Goal: Task Accomplishment & Management: Complete application form

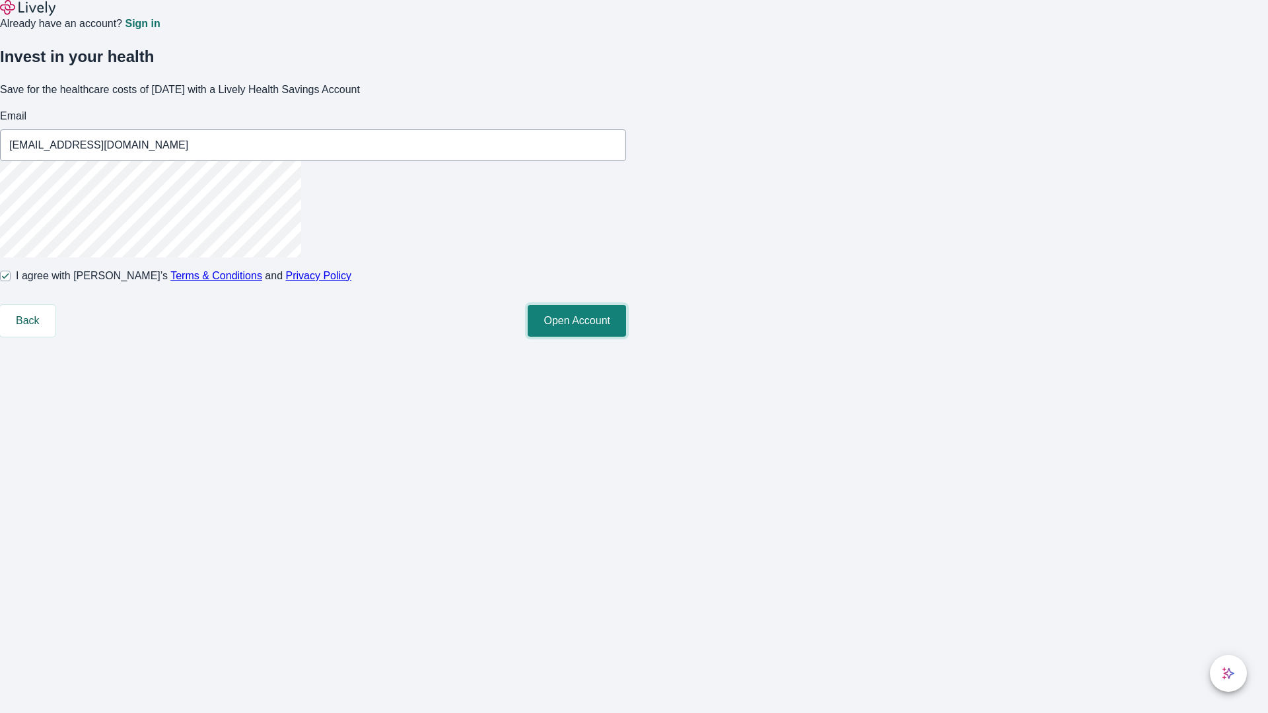
click at [626, 337] on button "Open Account" at bounding box center [577, 321] width 98 height 32
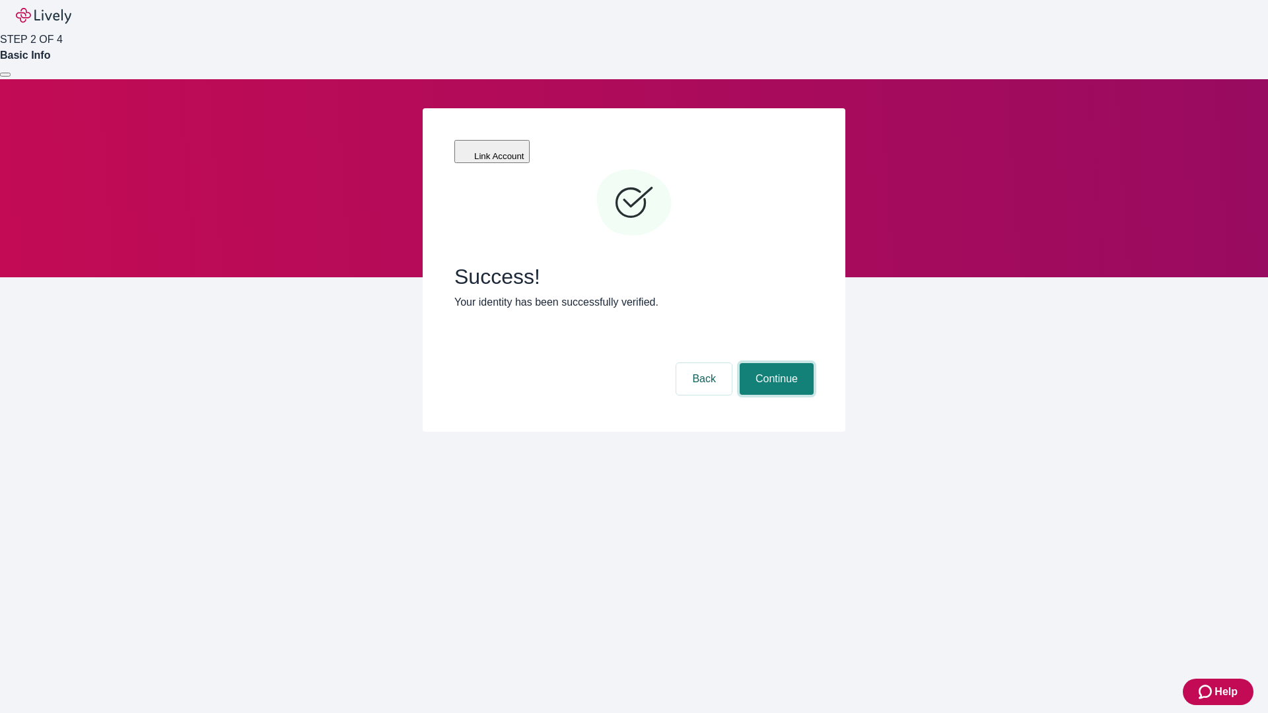
click at [775, 363] on button "Continue" at bounding box center [777, 379] width 74 height 32
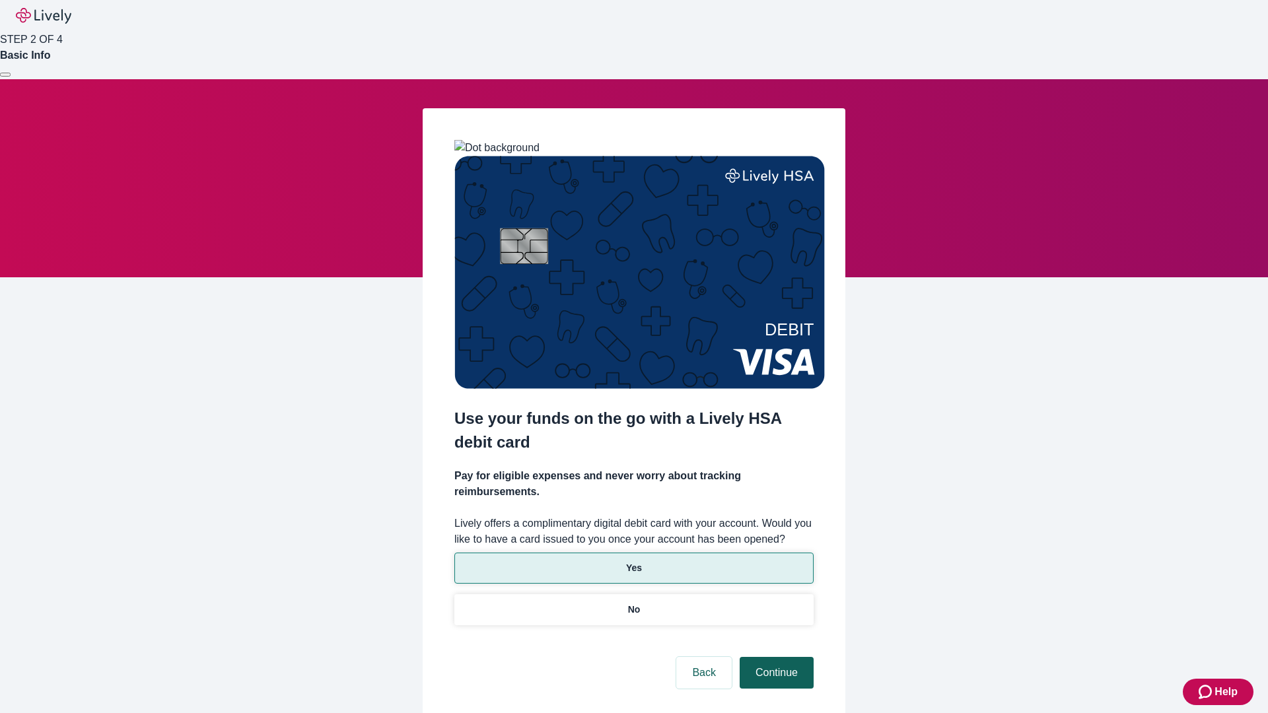
click at [633, 603] on p "No" at bounding box center [634, 610] width 13 height 14
click at [775, 657] on button "Continue" at bounding box center [777, 673] width 74 height 32
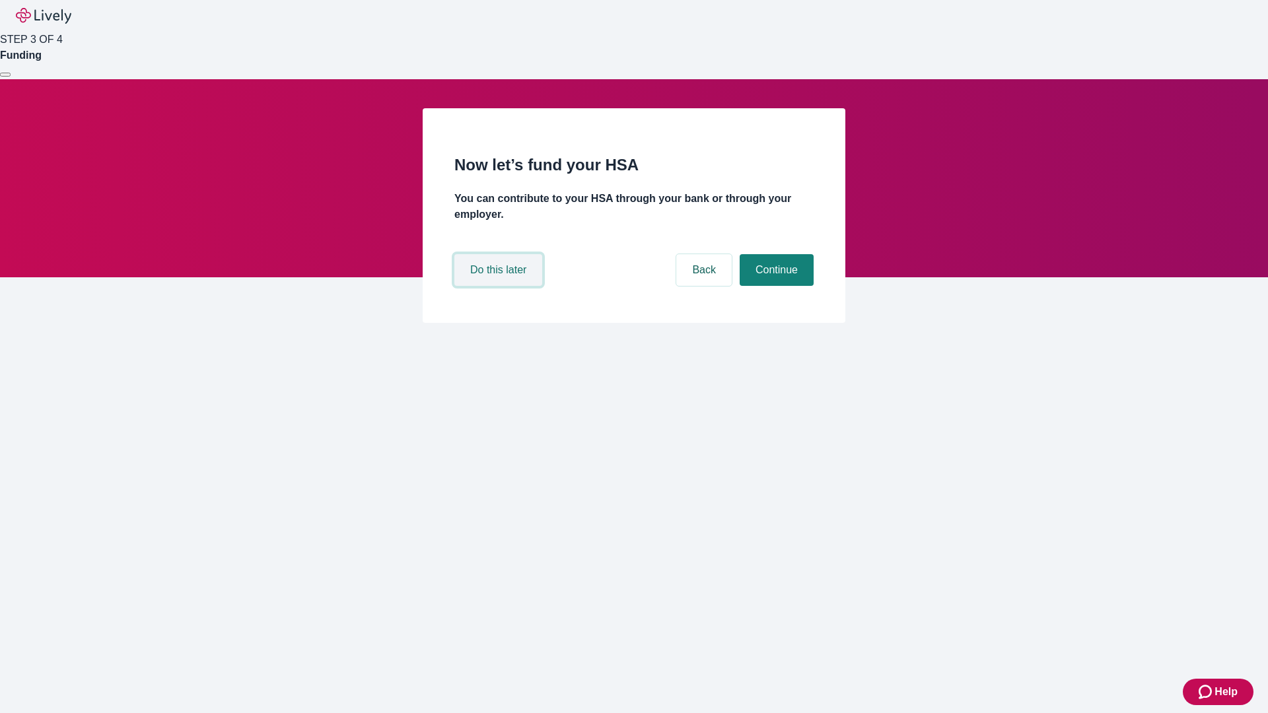
click at [500, 286] on button "Do this later" at bounding box center [498, 270] width 88 height 32
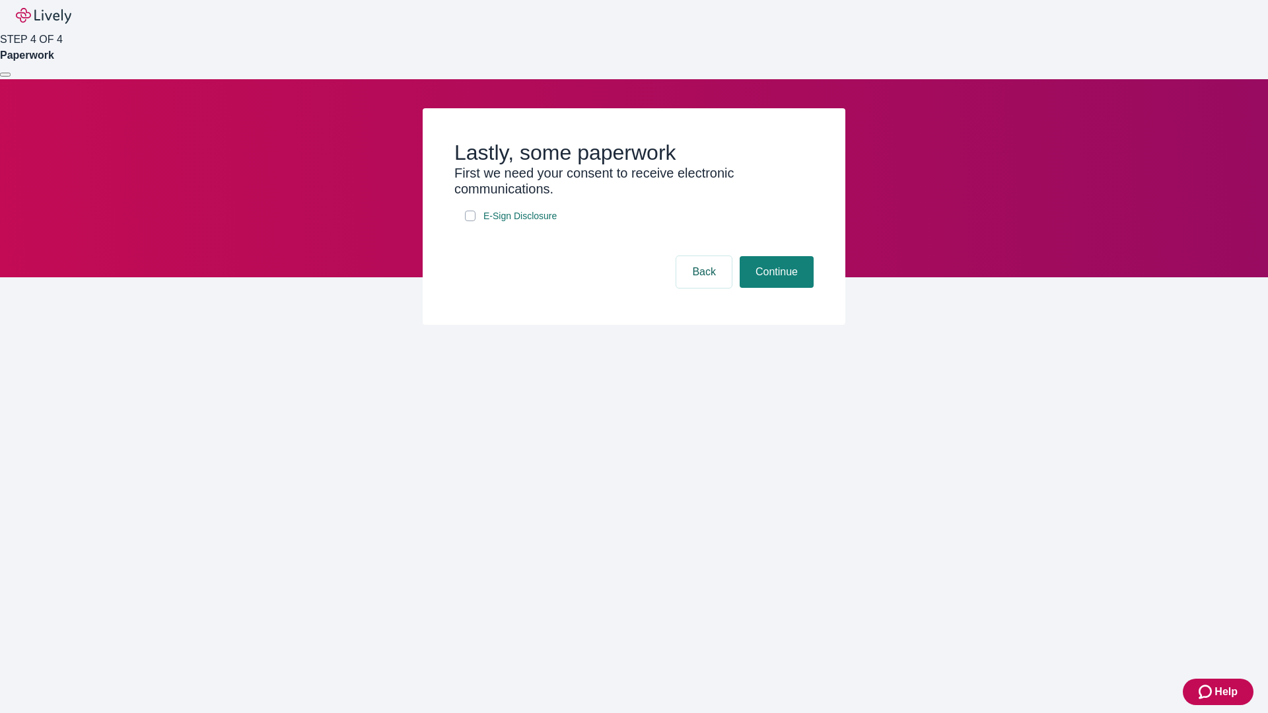
click at [470, 221] on input "E-Sign Disclosure" at bounding box center [470, 216] width 11 height 11
checkbox input "true"
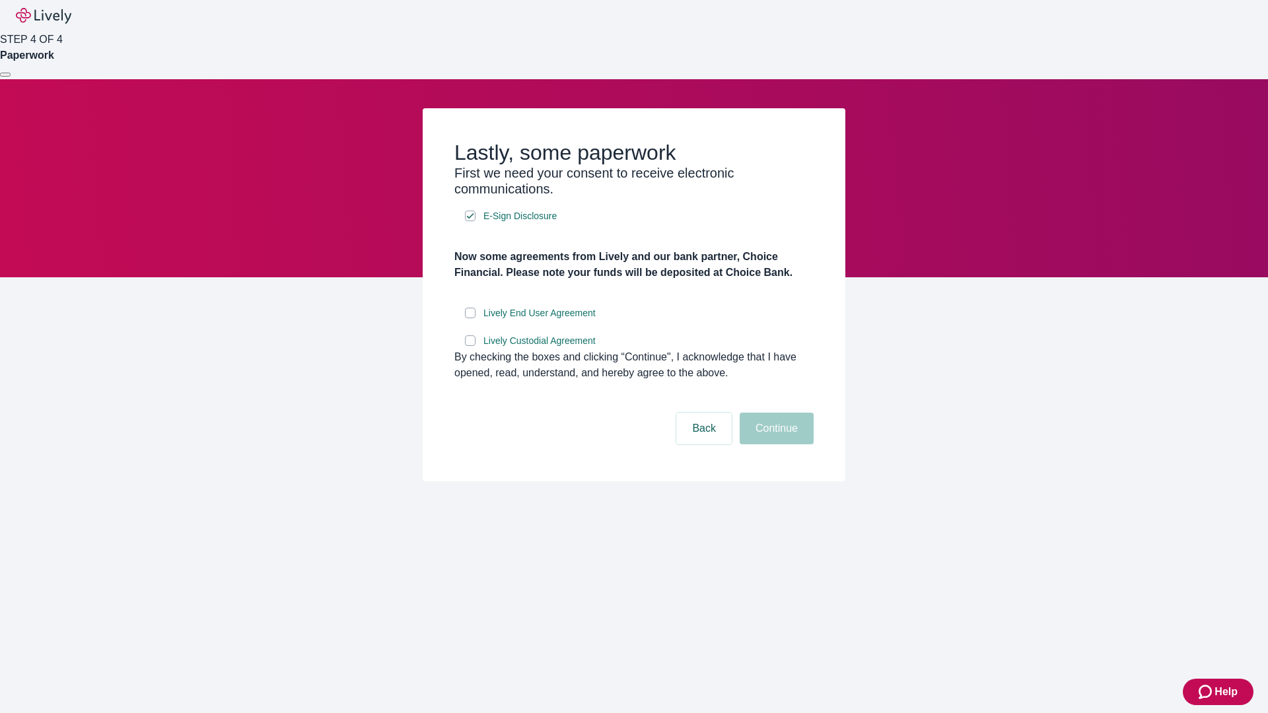
click at [470, 318] on input "Lively End User Agreement" at bounding box center [470, 313] width 11 height 11
checkbox input "true"
click at [470, 346] on input "Lively Custodial Agreement" at bounding box center [470, 341] width 11 height 11
checkbox input "true"
click at [775, 445] on button "Continue" at bounding box center [777, 429] width 74 height 32
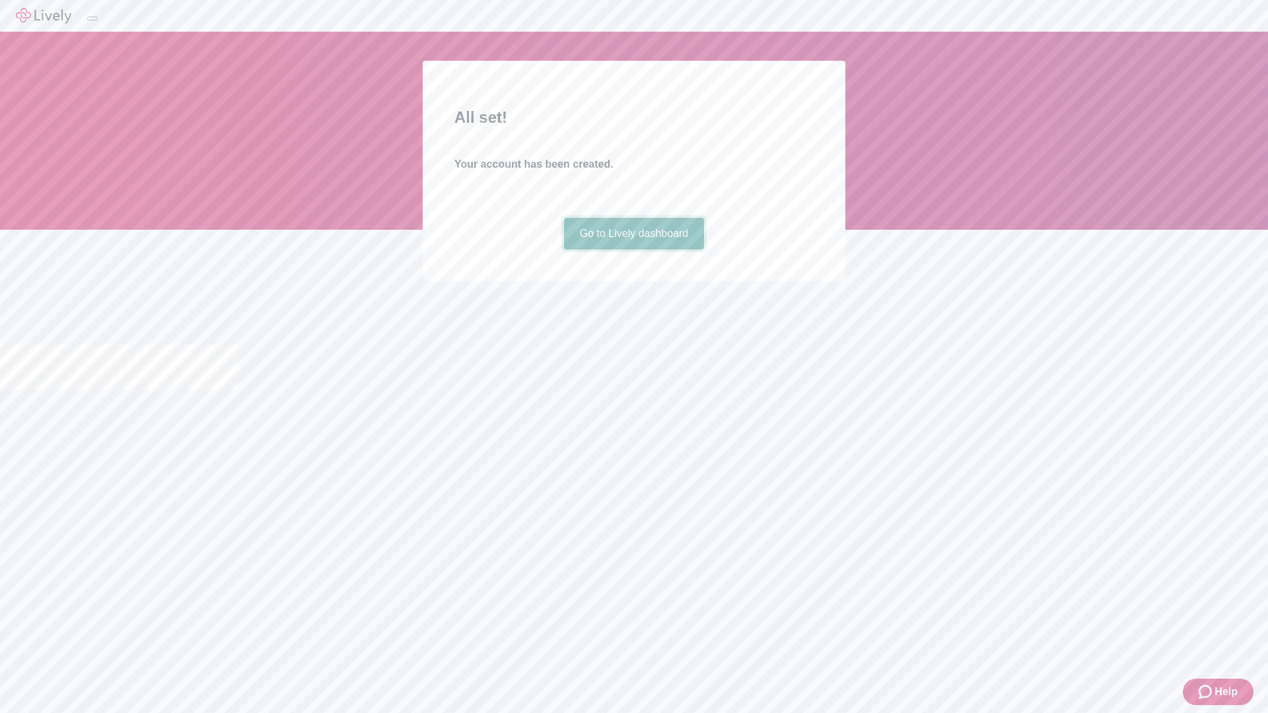
click at [633, 250] on link "Go to Lively dashboard" at bounding box center [634, 234] width 141 height 32
